Goal: Check status

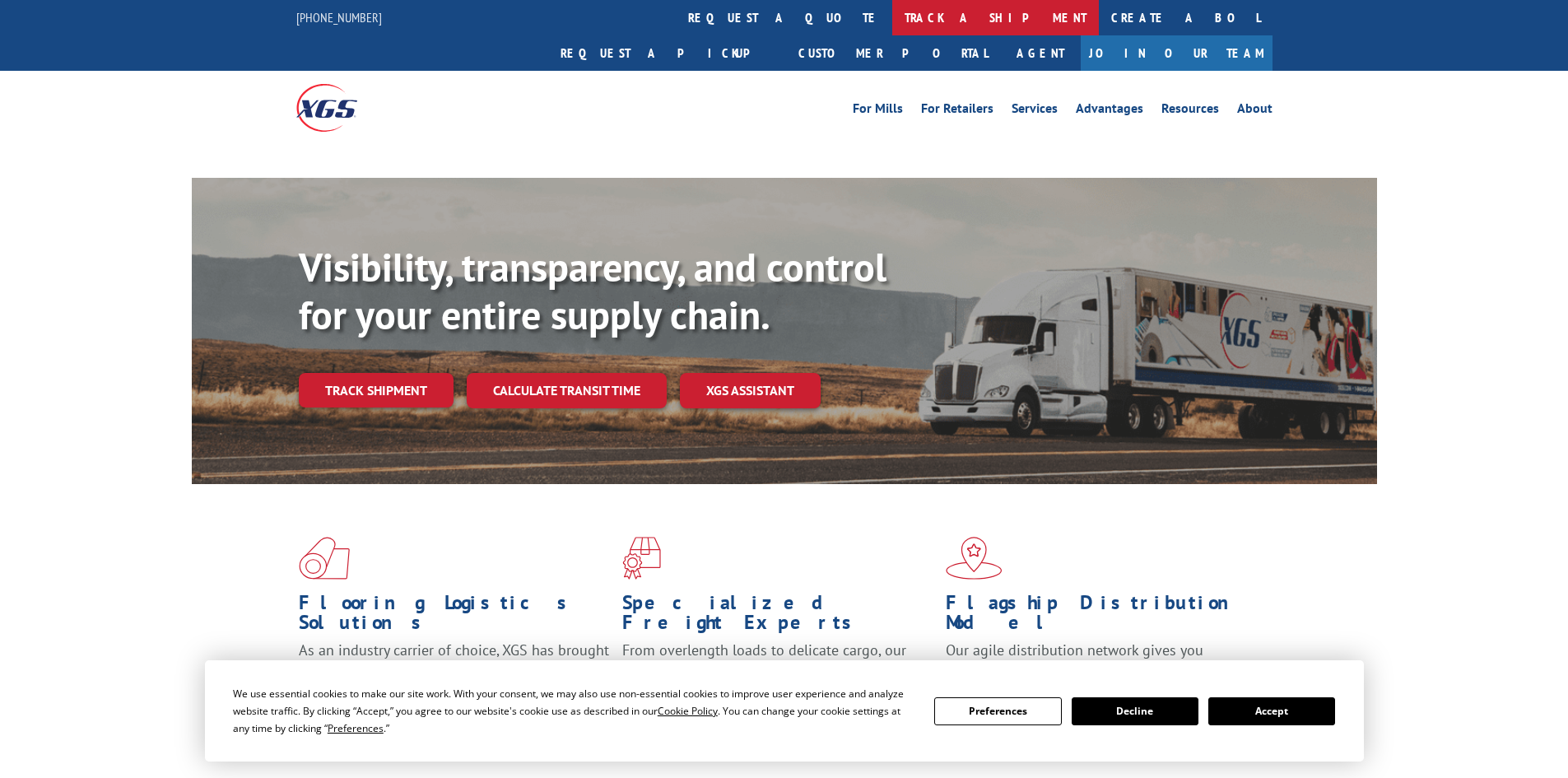
click at [893, 12] on link "track a shipment" at bounding box center [995, 17] width 206 height 36
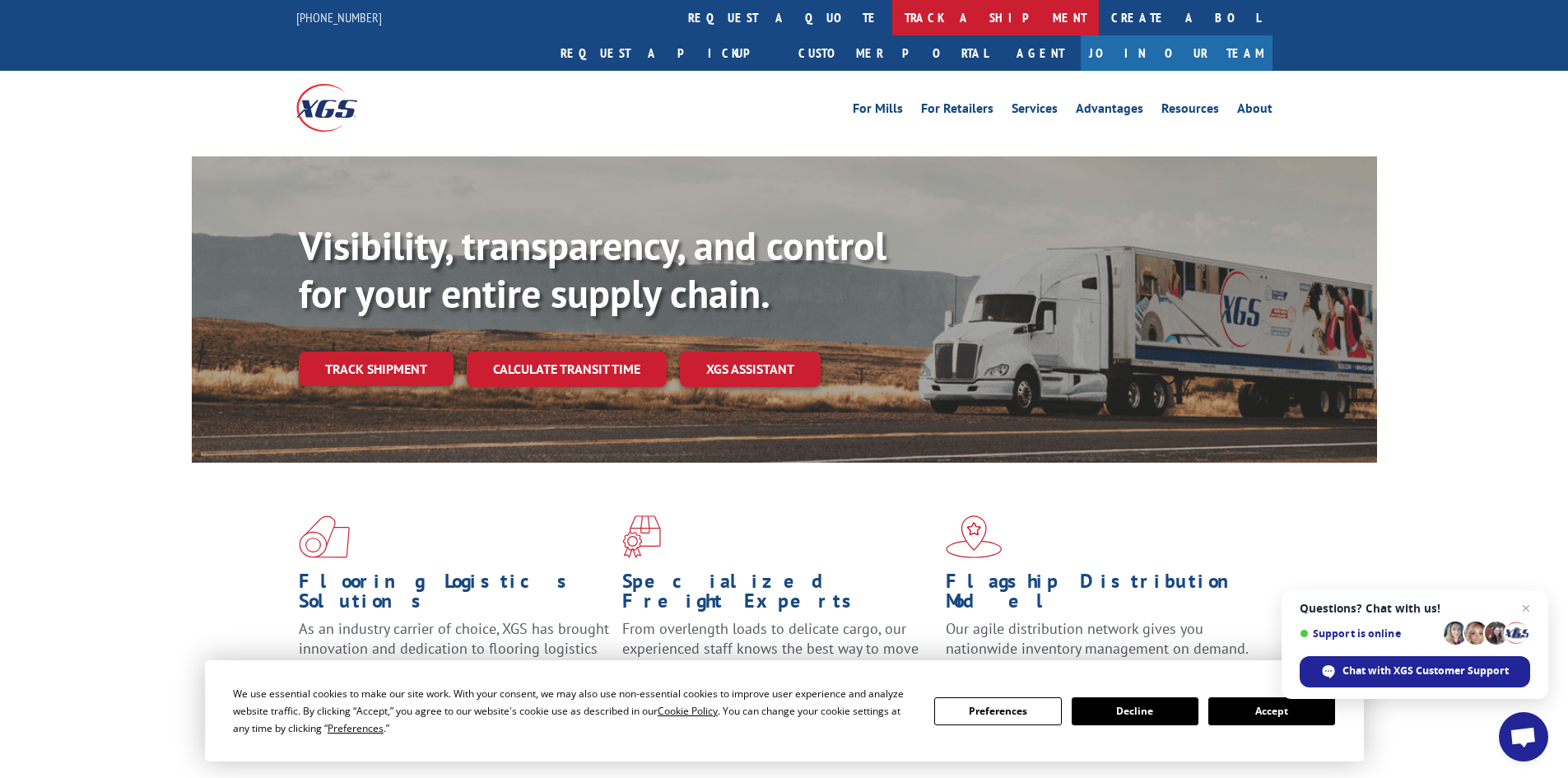
click at [893, 17] on link "track a shipment" at bounding box center [995, 17] width 206 height 36
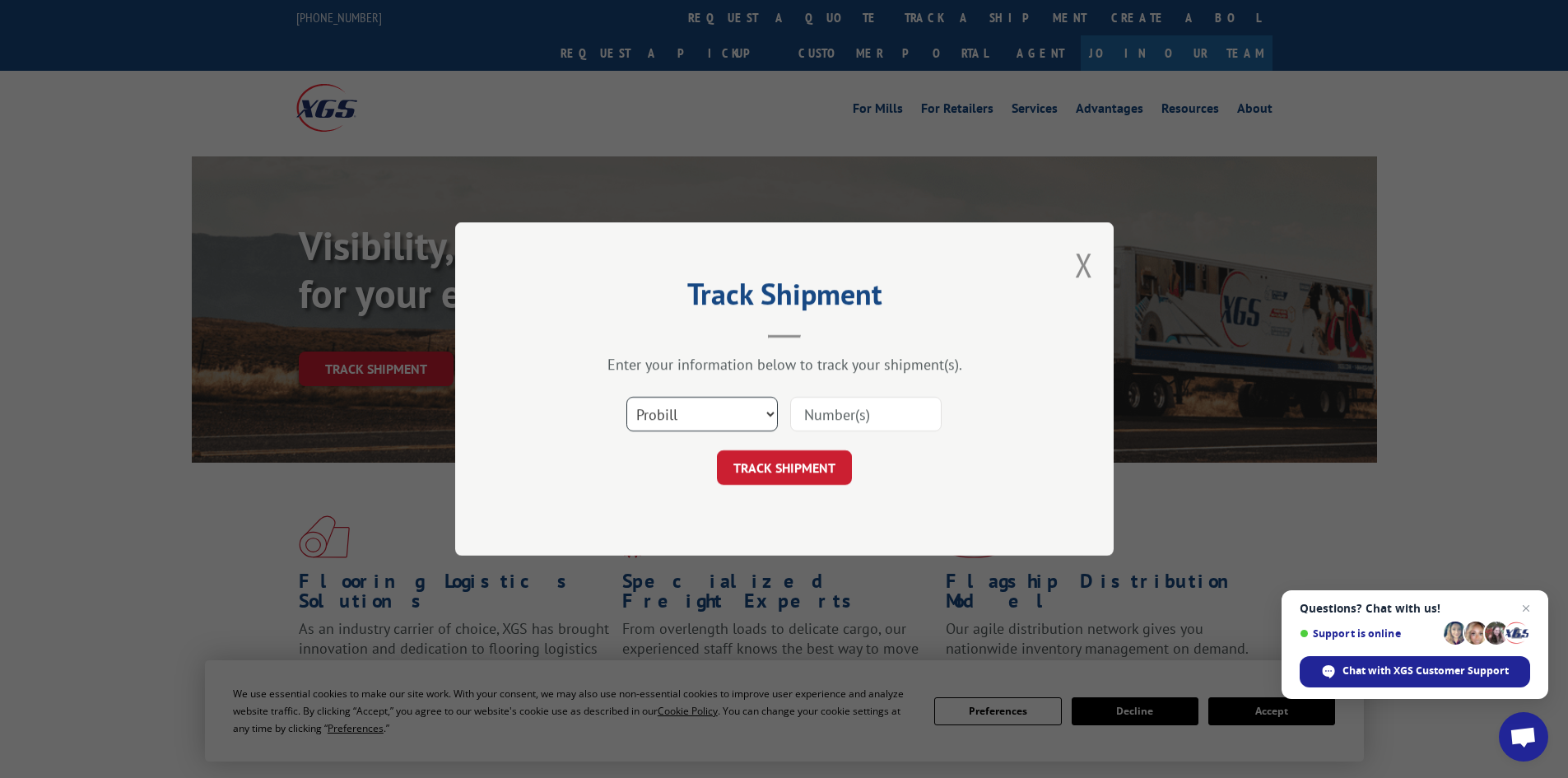
click at [736, 407] on select "Select category... Probill BOL PO" at bounding box center [702, 414] width 152 height 35
select select "bol"
click at [627, 397] on select "Select category... Probill BOL PO" at bounding box center [702, 414] width 152 height 35
click at [821, 414] on input at bounding box center [866, 414] width 152 height 35
paste input "5549127"
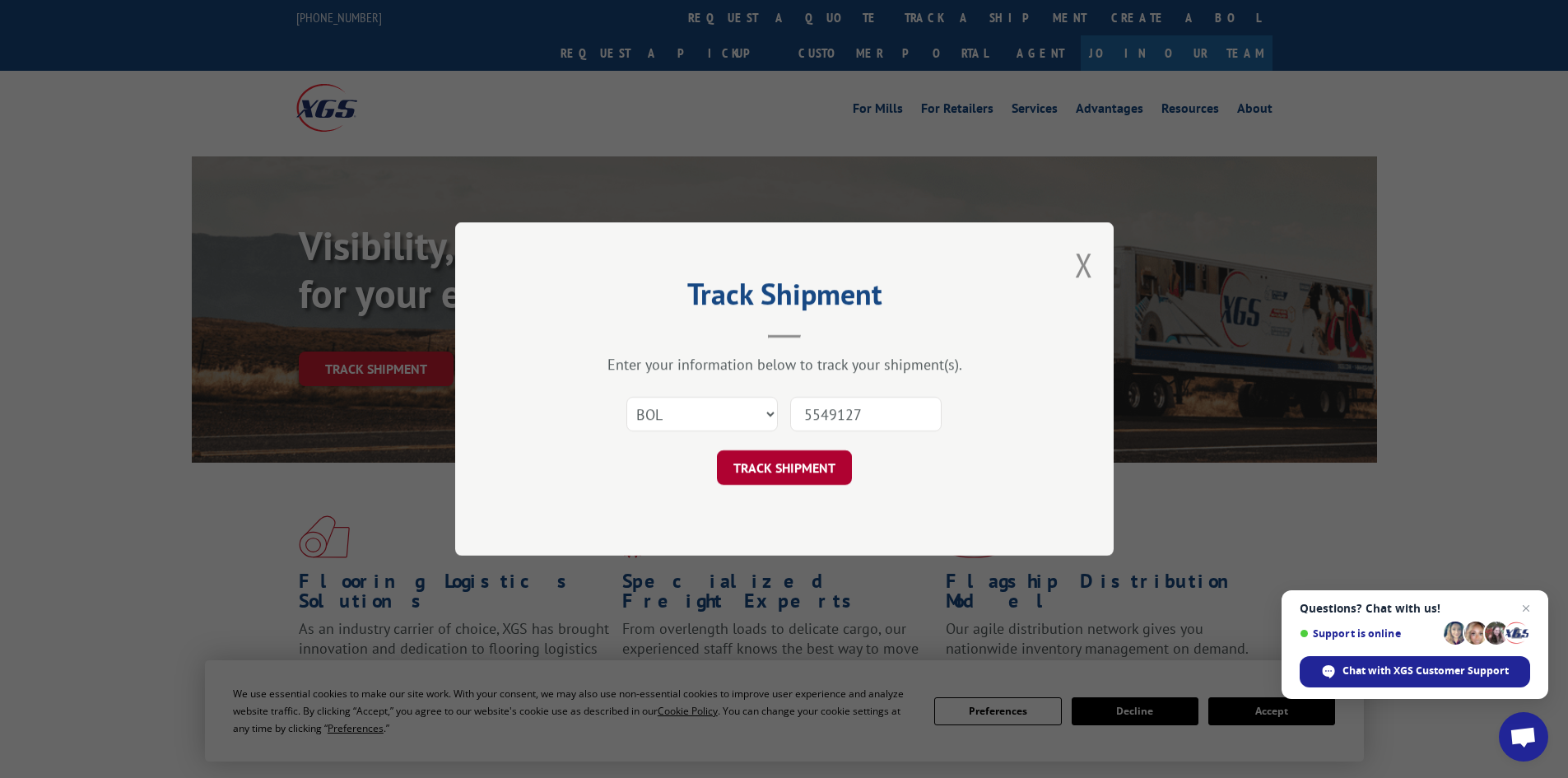
type input "5549127"
click at [788, 466] on button "TRACK SHIPMENT" at bounding box center [784, 467] width 135 height 35
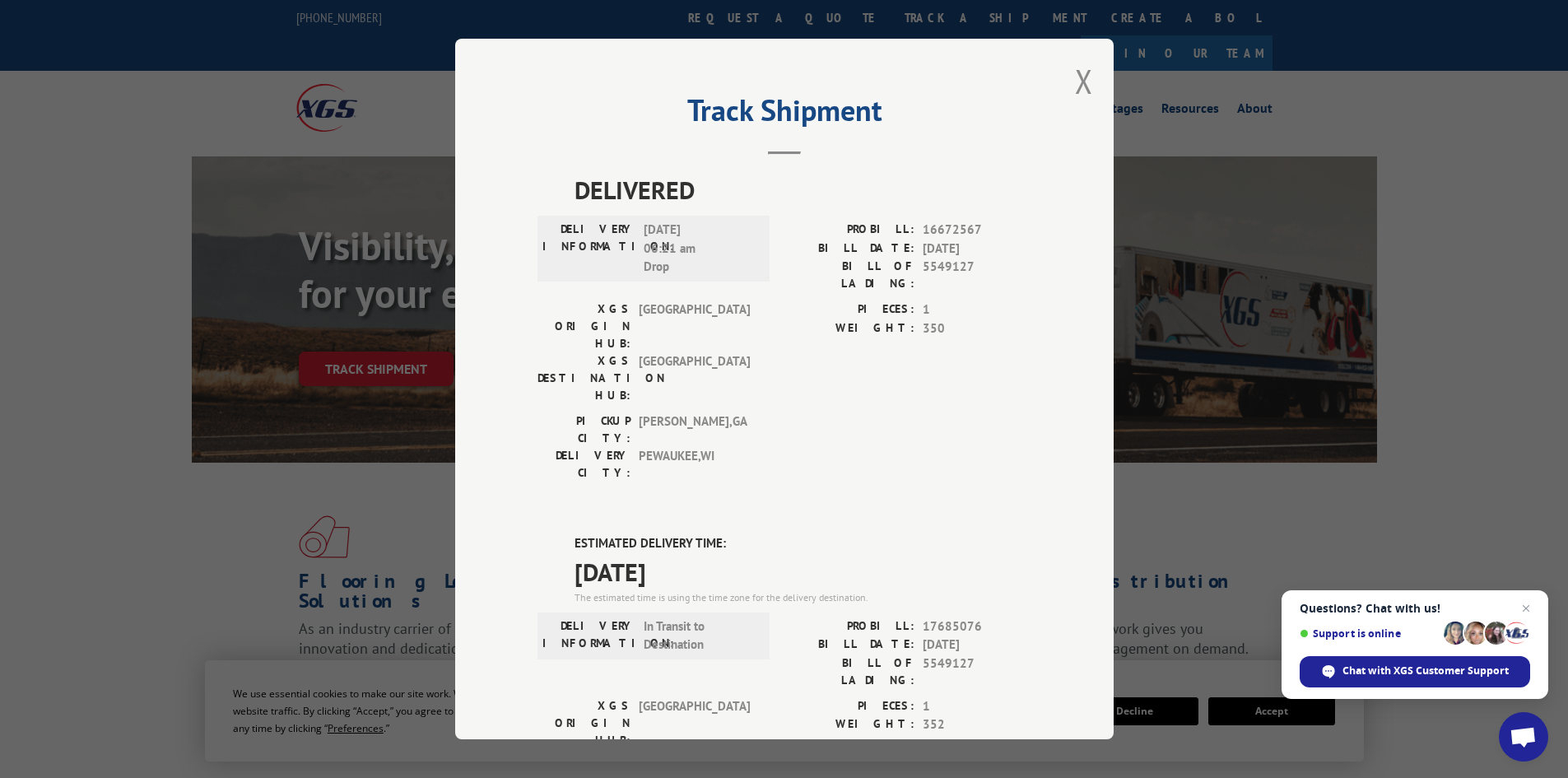
drag, startPoint x: 568, startPoint y: 448, endPoint x: 731, endPoint y: 483, distance: 166.7
click at [731, 534] on div "ESTIMATED DELIVERY TIME: [DATE] The estimated time is using the time zone for t…" at bounding box center [802, 569] width 457 height 70
copy div "ESTIMATED DELIVERY TIME: [DATE]"
